Goal: Find specific page/section: Find specific page/section

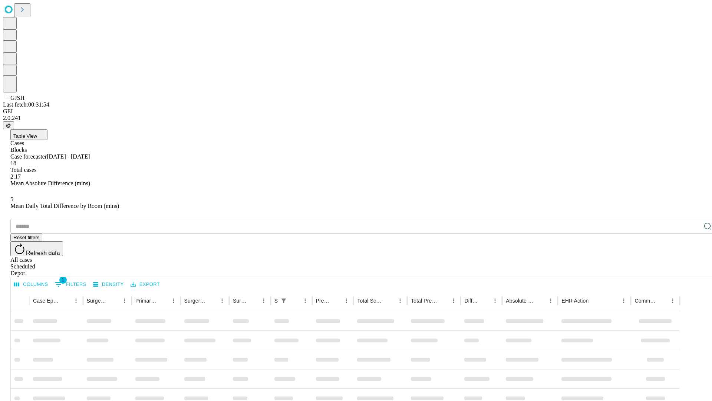
click at [693, 270] on div "Depot" at bounding box center [363, 273] width 707 height 7
